Goal: Navigation & Orientation: Find specific page/section

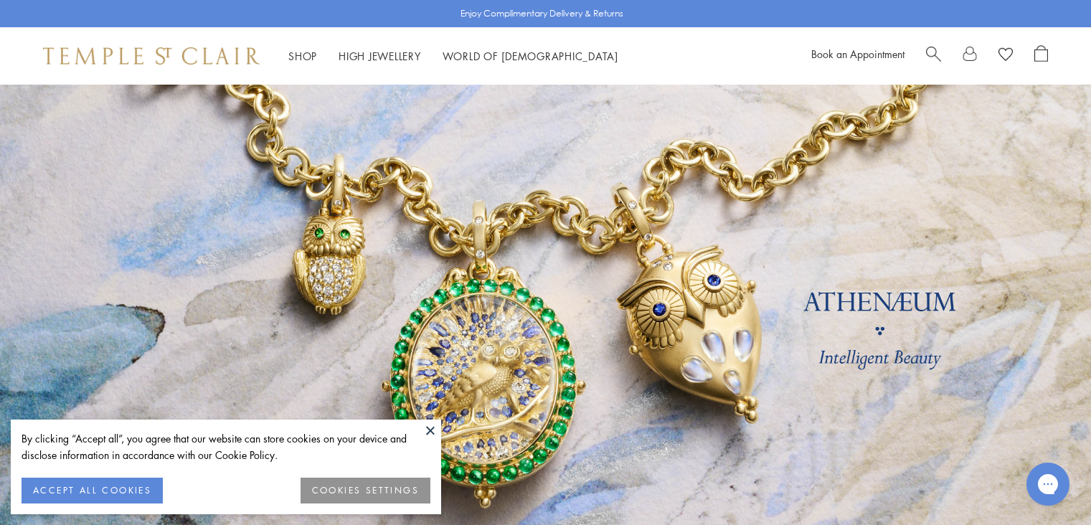
click at [837, 272] on link at bounding box center [545, 336] width 1091 height 502
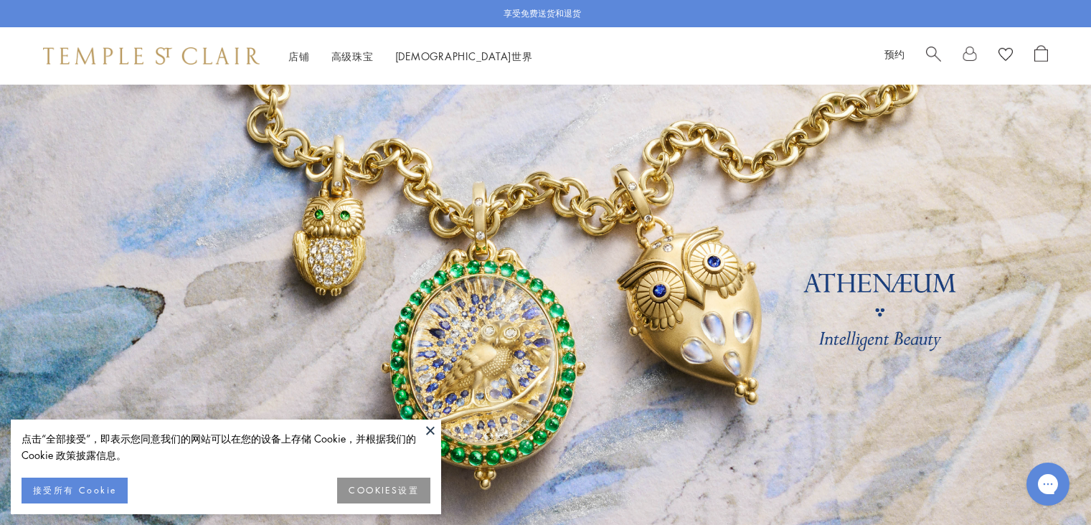
scroll to position [27, 0]
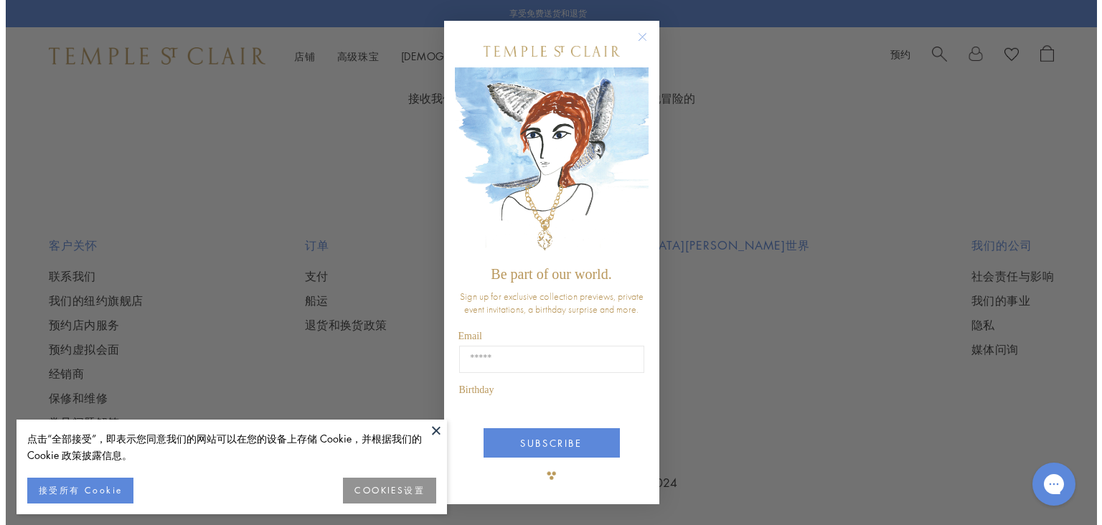
scroll to position [2861, 0]
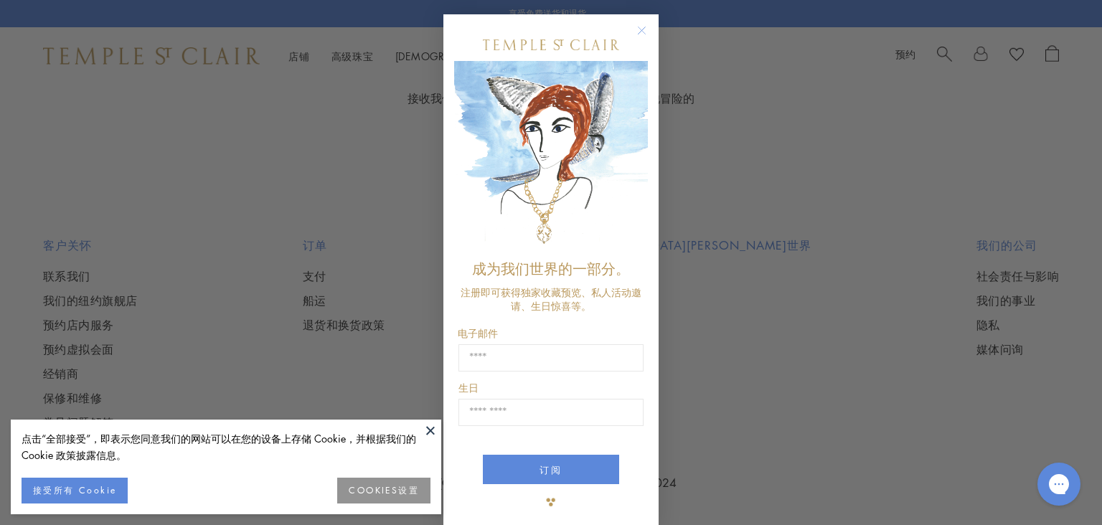
click at [639, 31] on icon "关闭对话框" at bounding box center [642, 30] width 7 height 7
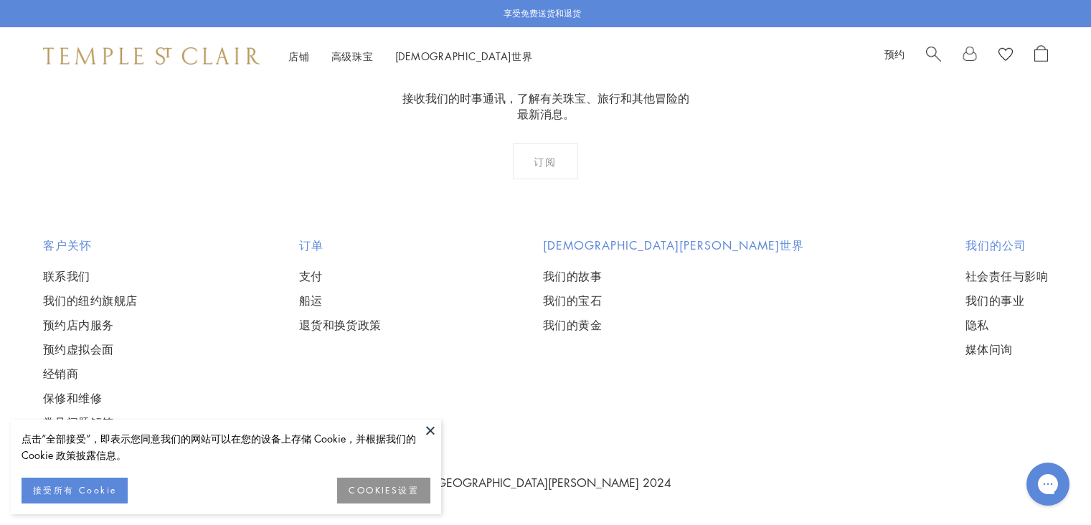
scroll to position [1945, 0]
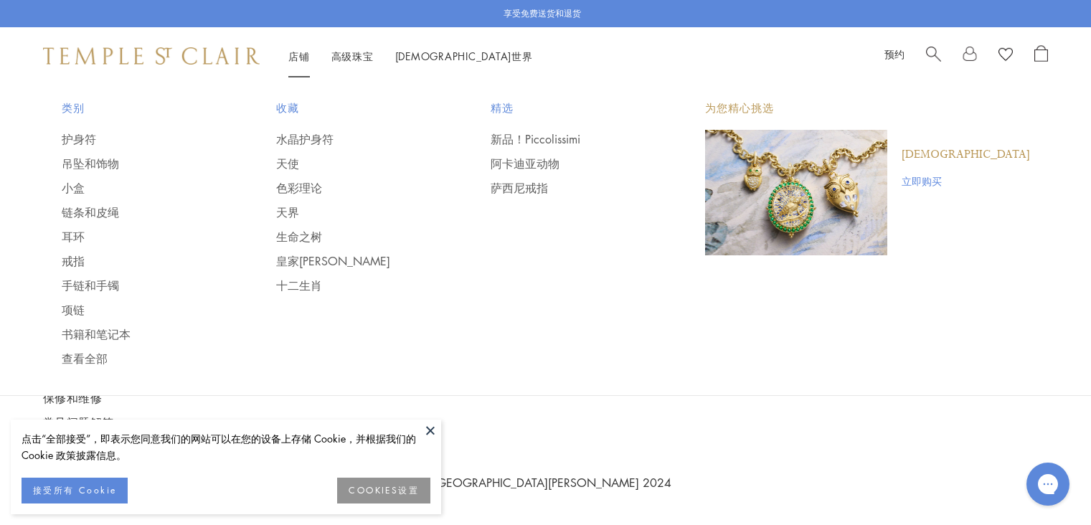
click at [302, 57] on font "店铺" at bounding box center [299, 56] width 22 height 14
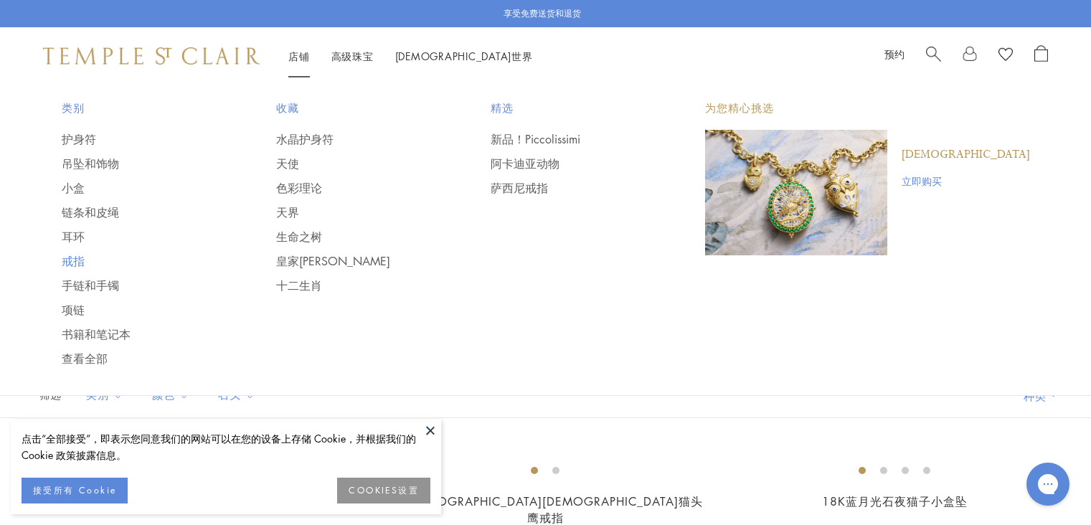
click at [67, 263] on font "戒指" at bounding box center [73, 261] width 23 height 16
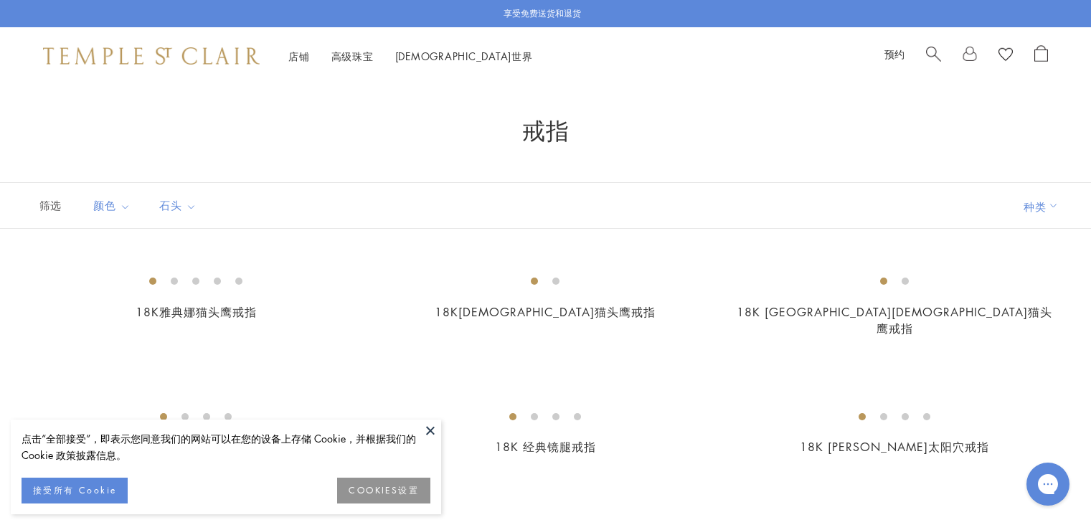
click at [431, 435] on button at bounding box center [431, 431] width 22 height 22
